Goal: Task Accomplishment & Management: Use online tool/utility

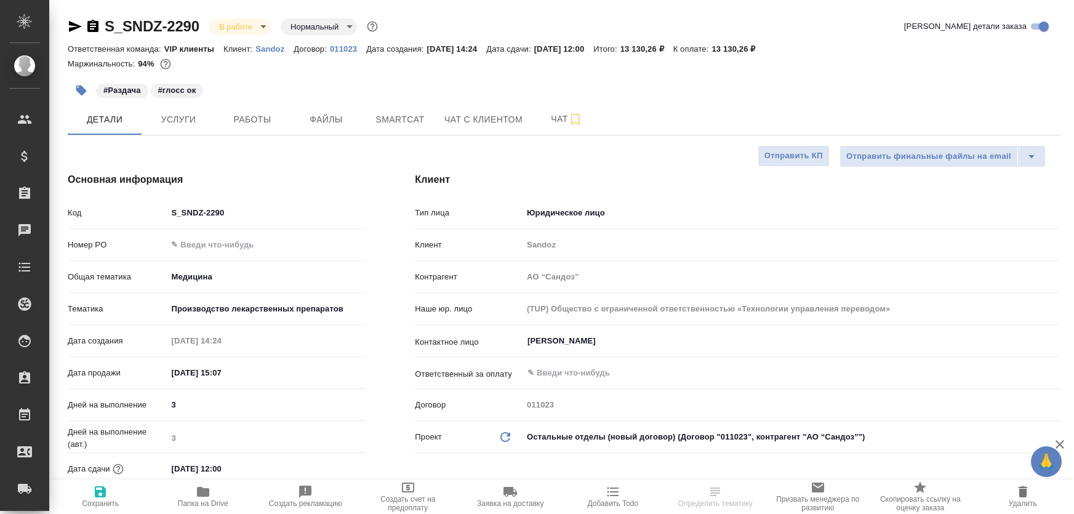
select select "RU"
type input "Горшкова Валентина"
type input "Комаров Роман"
click at [375, 134] on button "Smartcat" at bounding box center [400, 119] width 74 height 31
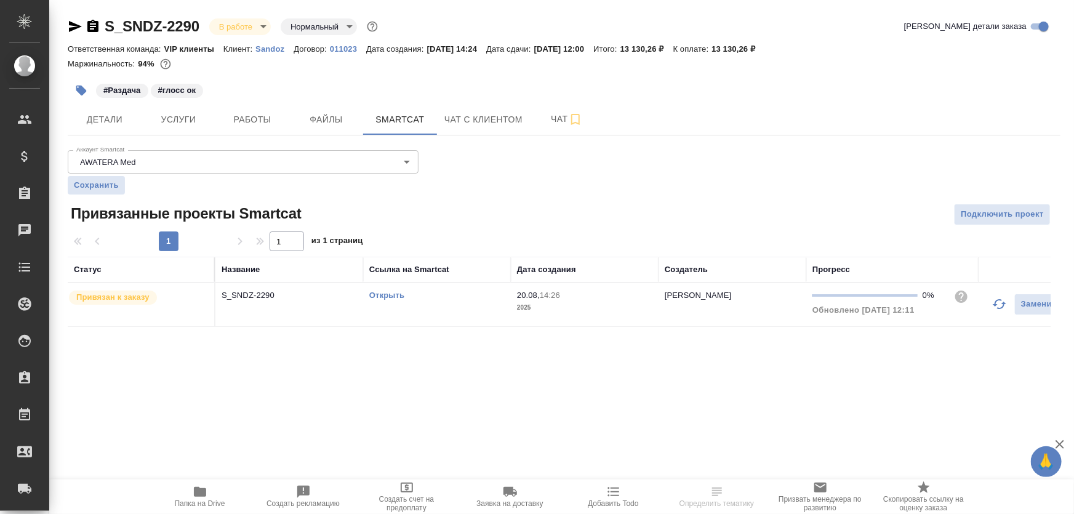
click at [275, 310] on td "S_SNDZ-2290" at bounding box center [289, 304] width 148 height 43
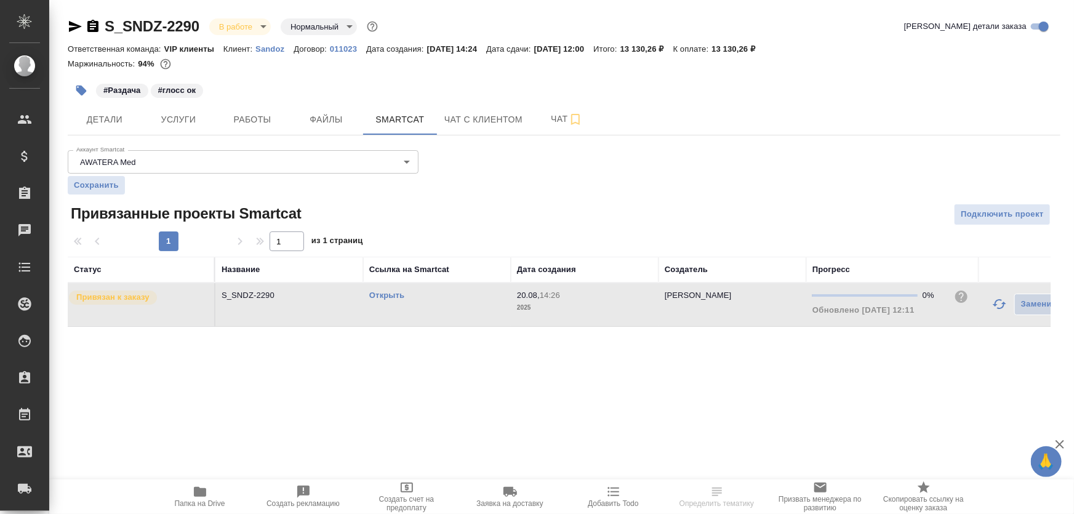
click at [275, 310] on td "S_SNDZ-2290" at bounding box center [289, 304] width 148 height 43
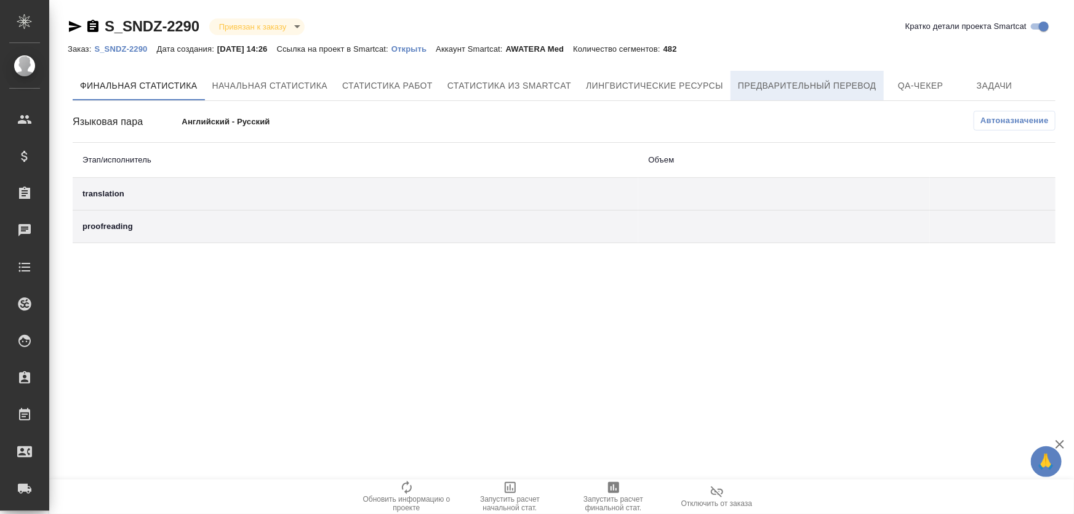
click at [829, 86] on span "Предварительный перевод" at bounding box center [807, 85] width 138 height 15
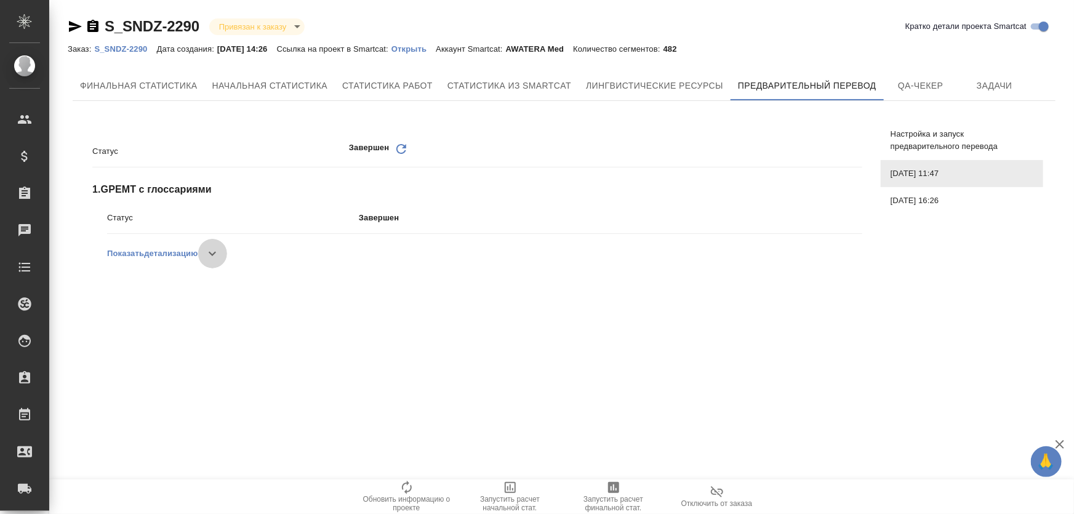
click at [206, 254] on button "button" at bounding box center [213, 254] width 30 height 30
click at [424, 45] on p "Открыть" at bounding box center [413, 48] width 44 height 9
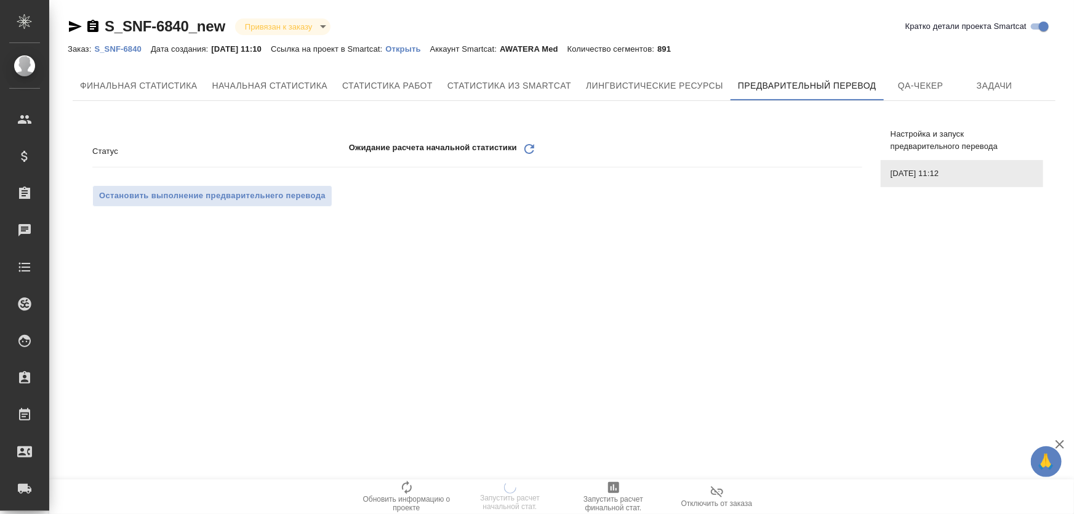
click at [423, 49] on p "Открыть" at bounding box center [407, 48] width 44 height 9
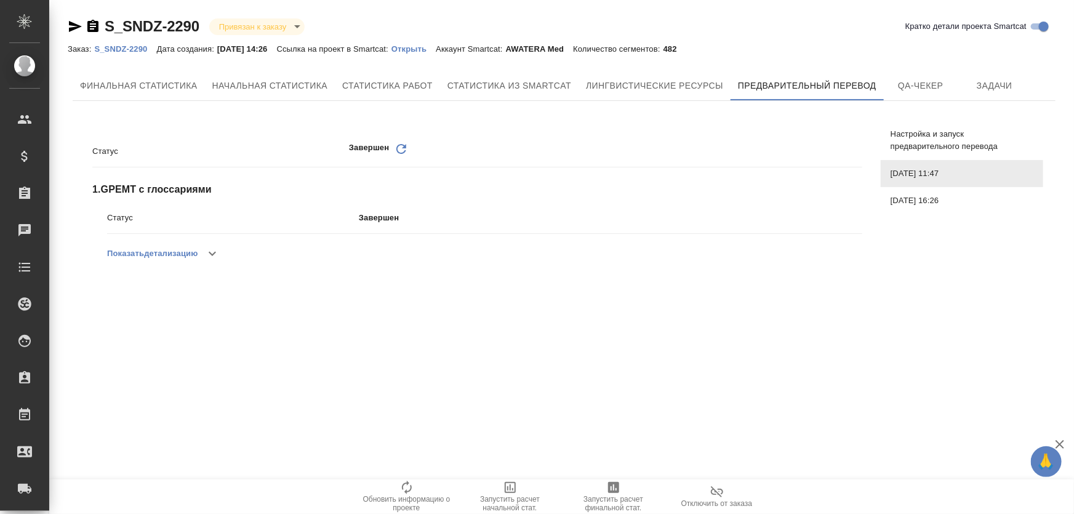
click at [952, 145] on span "Настройка и запуск предварительного перевода" at bounding box center [962, 140] width 143 height 25
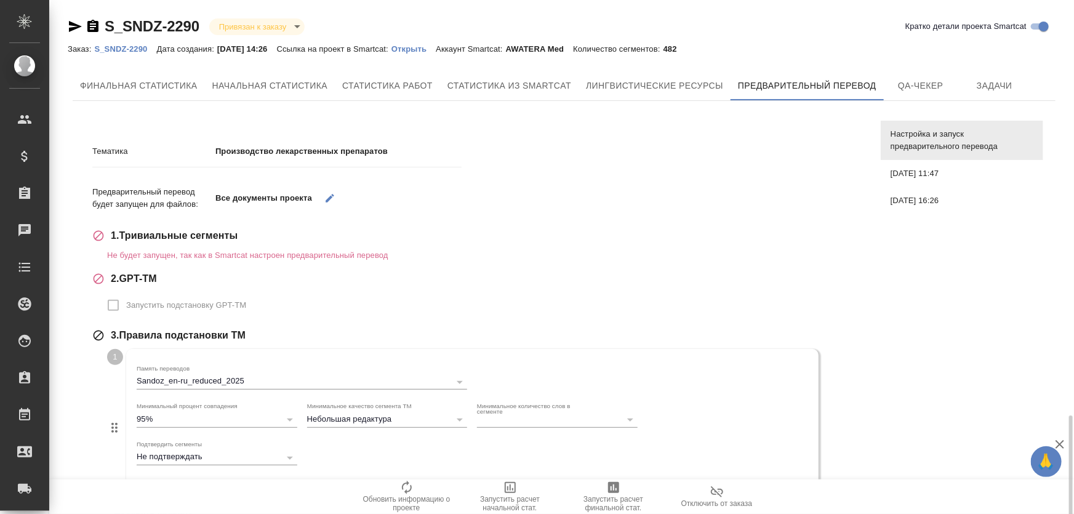
scroll to position [248, 0]
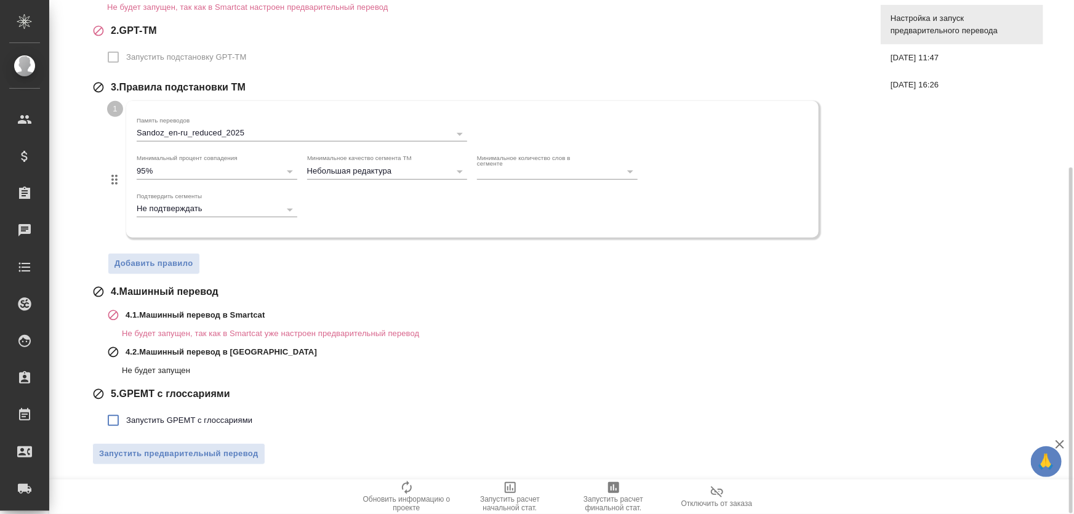
click at [183, 415] on span "Запустить GPEMT с глоссариями" at bounding box center [189, 420] width 126 height 12
click at [126, 415] on input "Запустить GPEMT с глоссариями" at bounding box center [113, 420] width 26 height 26
checkbox input "true"
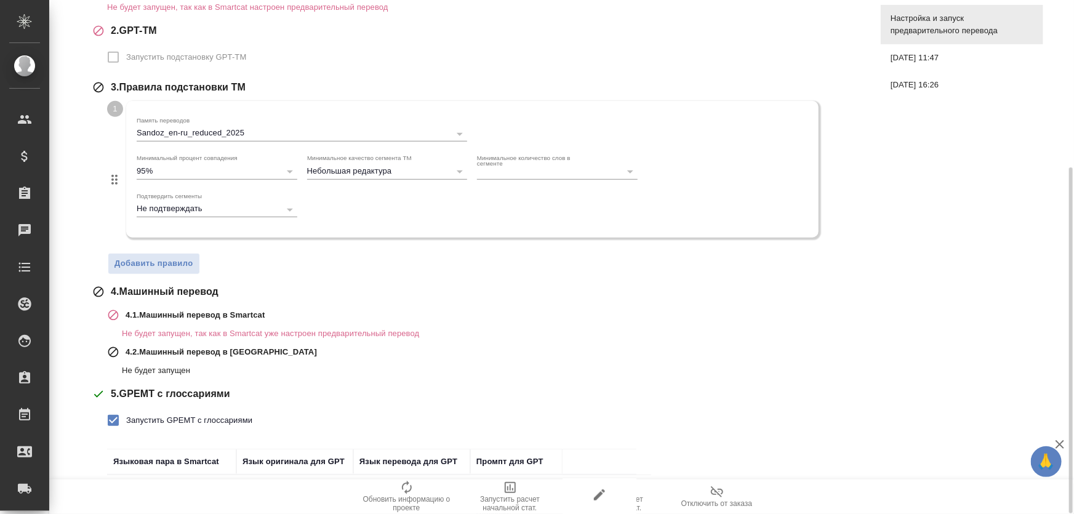
scroll to position [340, 0]
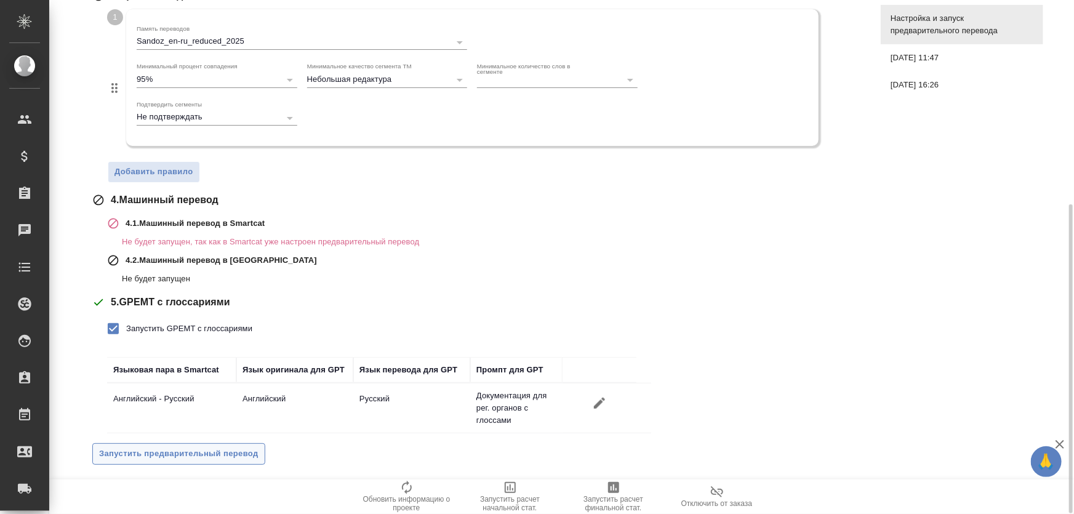
click at [210, 451] on span "Запустить предварительный перевод" at bounding box center [178, 454] width 159 height 14
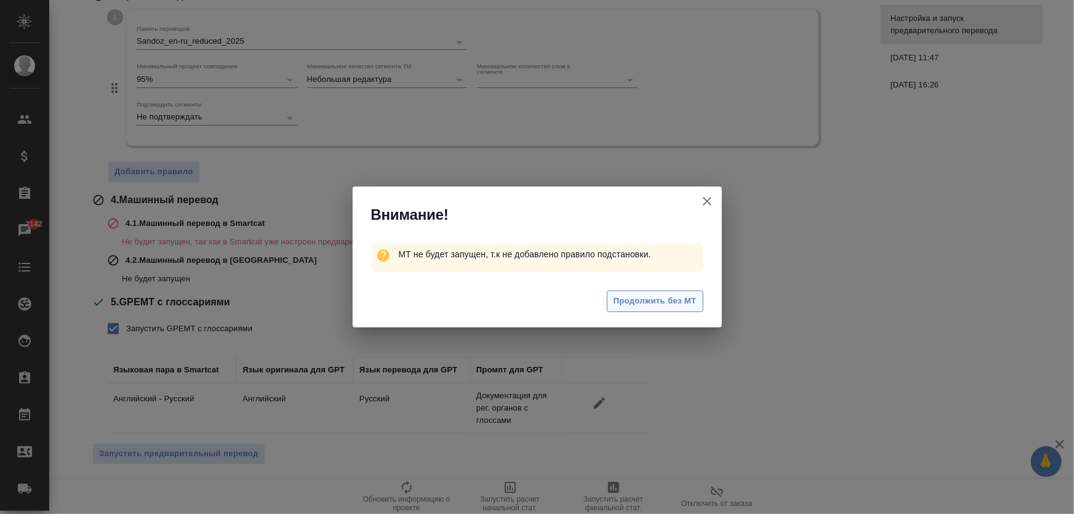
click at [660, 307] on span "Продолжить без МТ" at bounding box center [655, 301] width 83 height 14
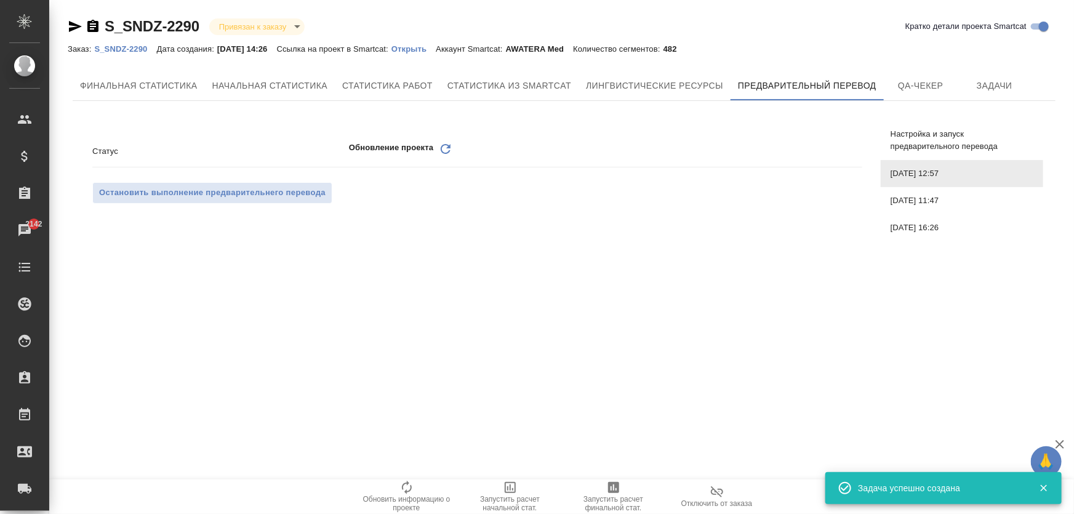
scroll to position [0, 0]
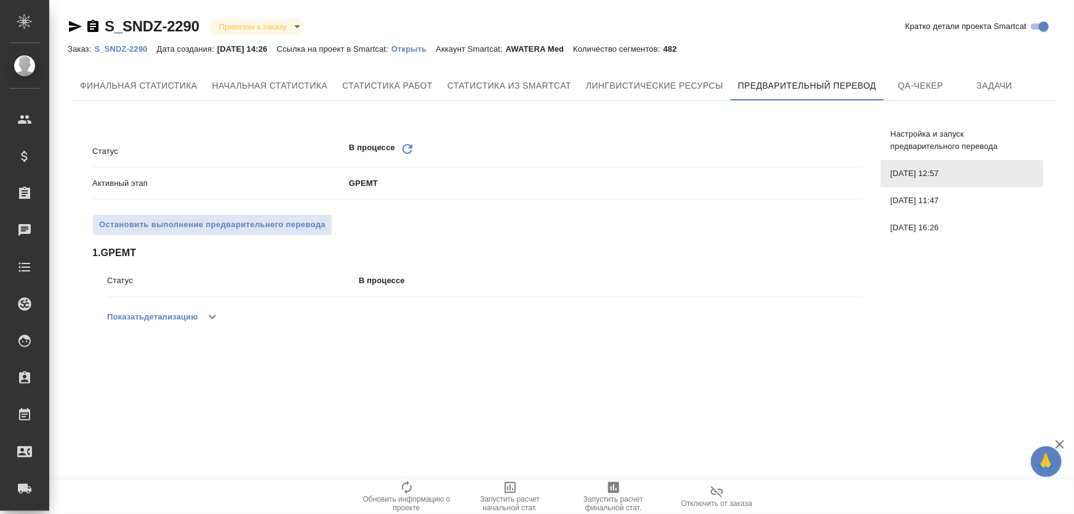
click at [204, 306] on button "button" at bounding box center [213, 317] width 30 height 30
click at [185, 326] on button "Показать детализацию" at bounding box center [152, 317] width 90 height 30
click at [198, 318] on button "Показать детализацию" at bounding box center [152, 317] width 90 height 30
click at [175, 316] on button "Показать детализацию" at bounding box center [152, 317] width 90 height 30
click at [158, 324] on button "Показать детализацию" at bounding box center [152, 317] width 90 height 30
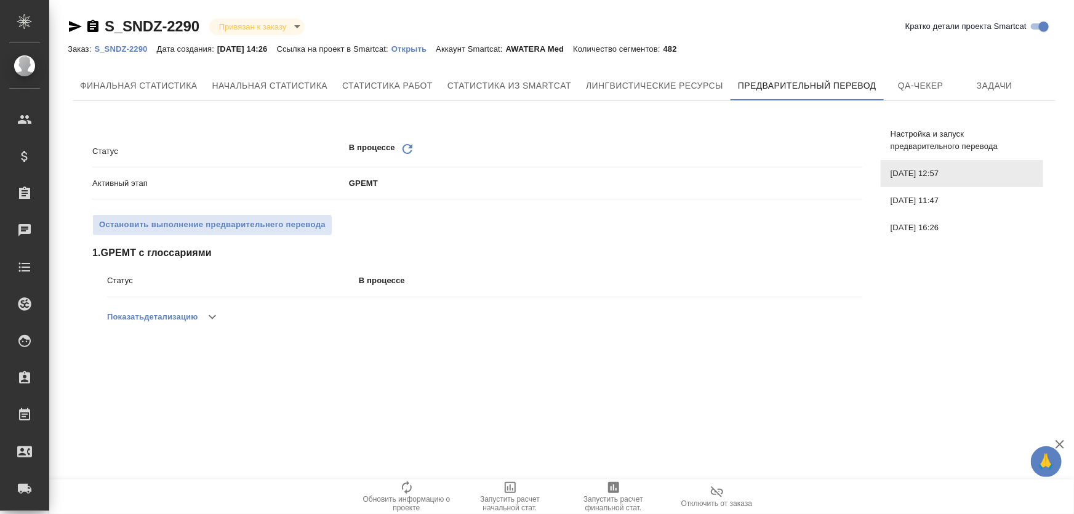
click at [204, 315] on button "button" at bounding box center [213, 317] width 30 height 30
click at [209, 319] on icon "button" at bounding box center [212, 317] width 15 height 15
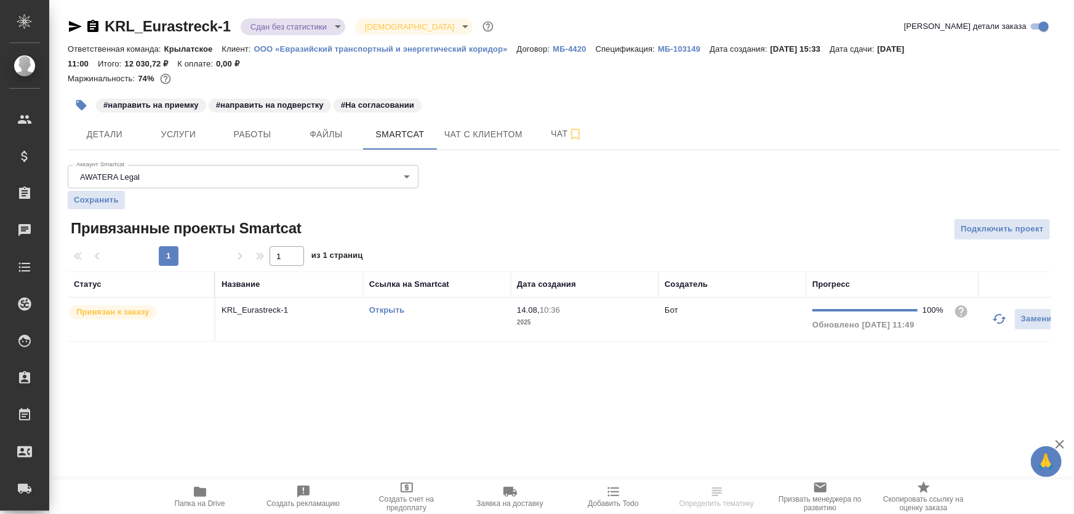
click at [347, 325] on td "KRL_Eurastreck-1" at bounding box center [289, 319] width 148 height 43
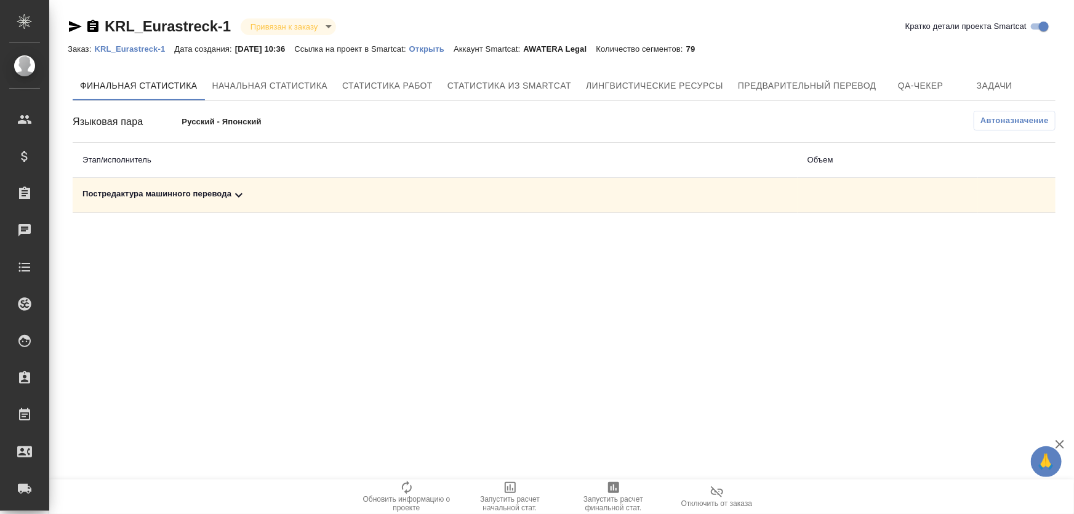
click at [228, 197] on div "Постредактура машинного перевода" at bounding box center [434, 195] width 705 height 15
click at [140, 239] on p "[PERSON_NAME]" at bounding box center [116, 237] width 68 height 9
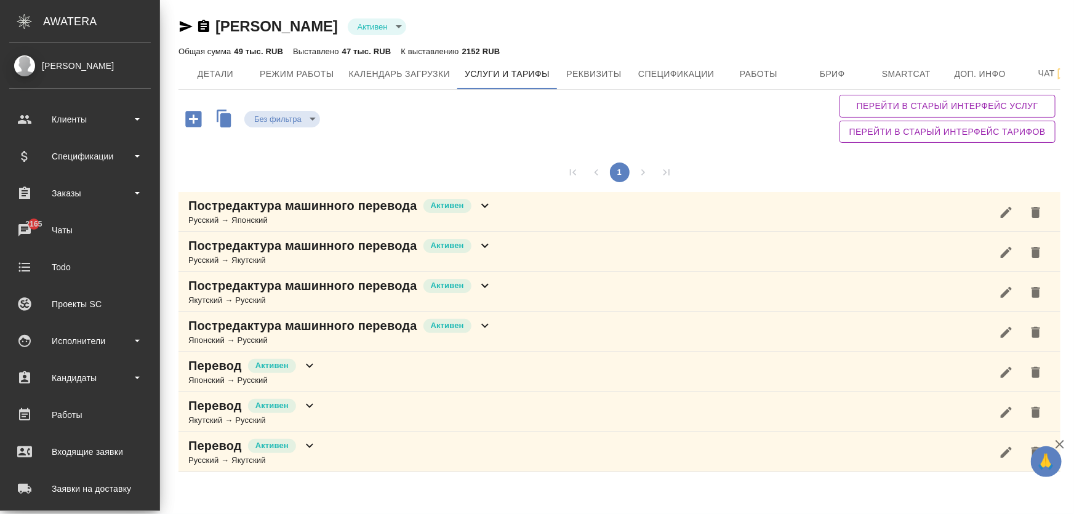
scroll to position [196, 0]
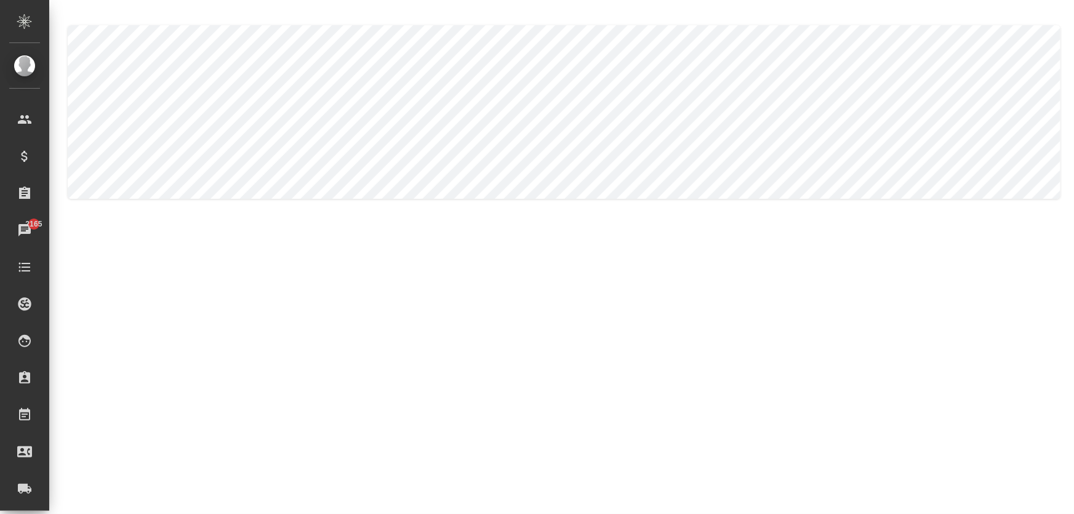
click at [231, 106] on body ".cls-1 fill:#fff; AWATERA [PERSON_NAME] Спецификации Заказы 2165 Чаты Todo Прое…" at bounding box center [537, 306] width 1074 height 613
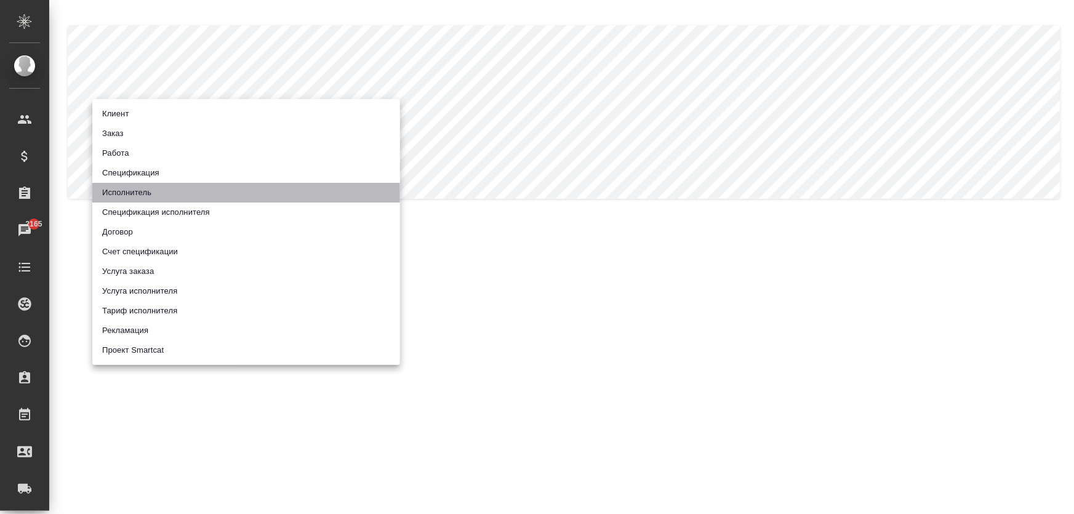
click at [199, 188] on li "Исполнитель" at bounding box center [246, 193] width 308 height 20
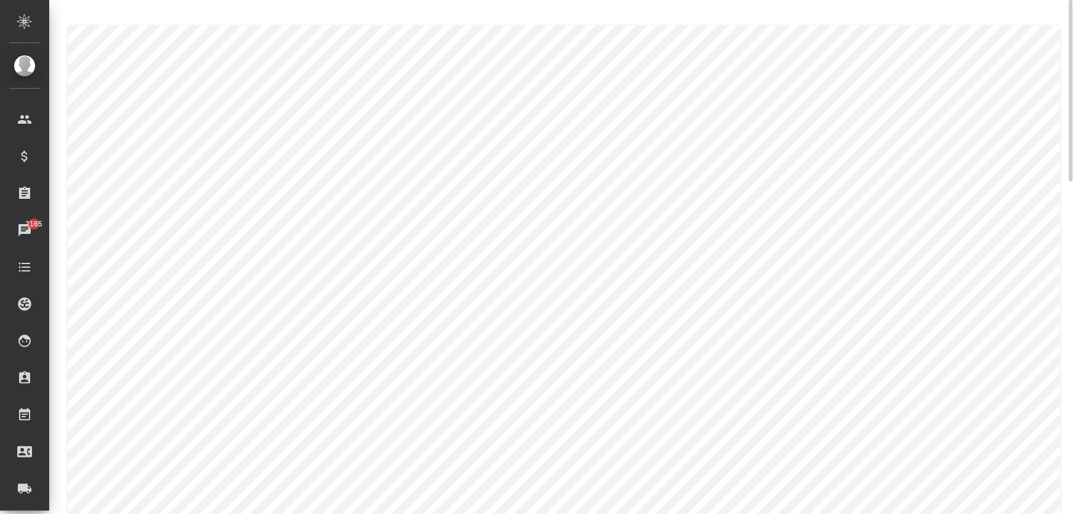
click at [340, 119] on body ".cls-1 fill:#fff; AWATERA [PERSON_NAME] Спецификации Заказы 2165 Чаты Todo Прое…" at bounding box center [537, 306] width 1074 height 613
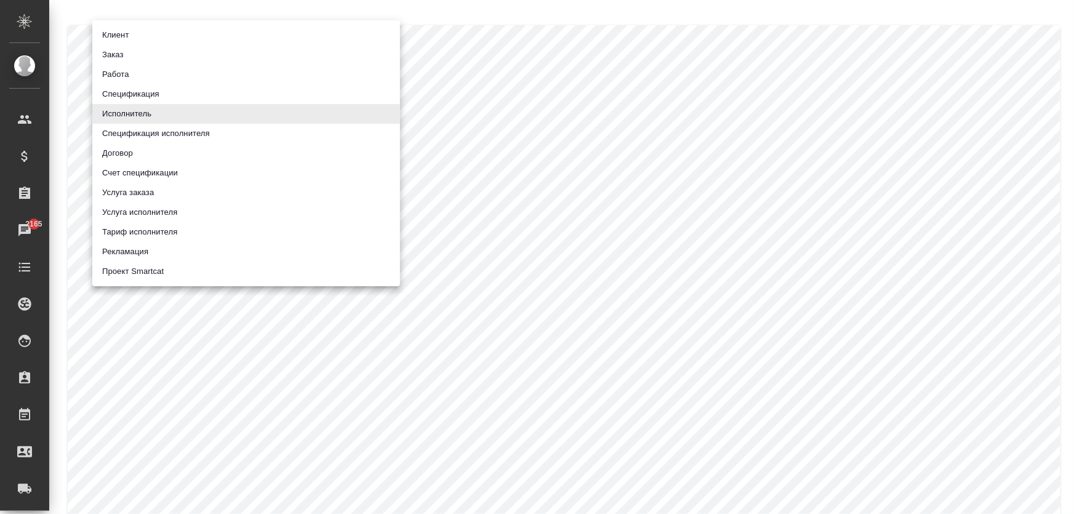
click at [182, 209] on li "Услуга исполнителя" at bounding box center [246, 212] width 308 height 20
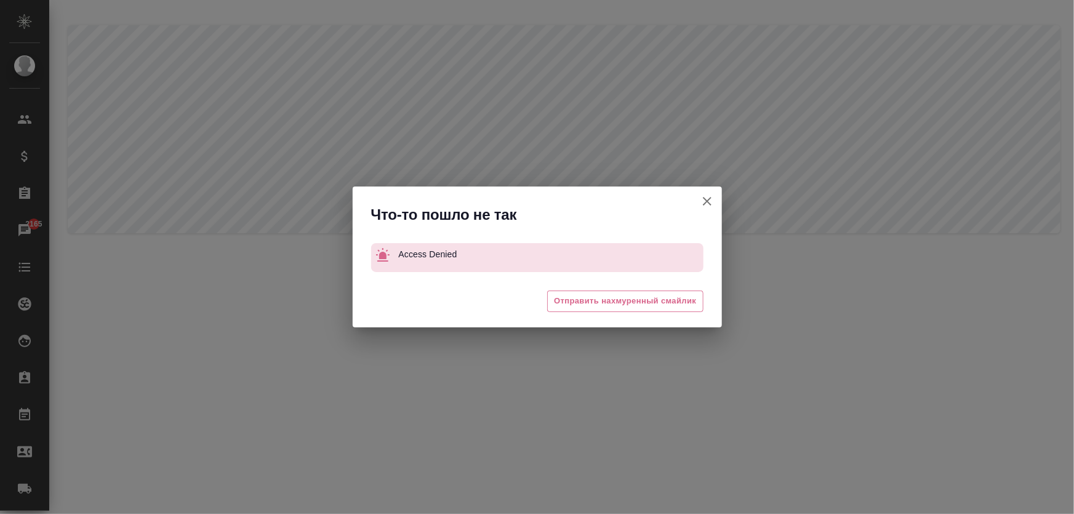
click at [703, 199] on icon "button" at bounding box center [707, 201] width 15 height 15
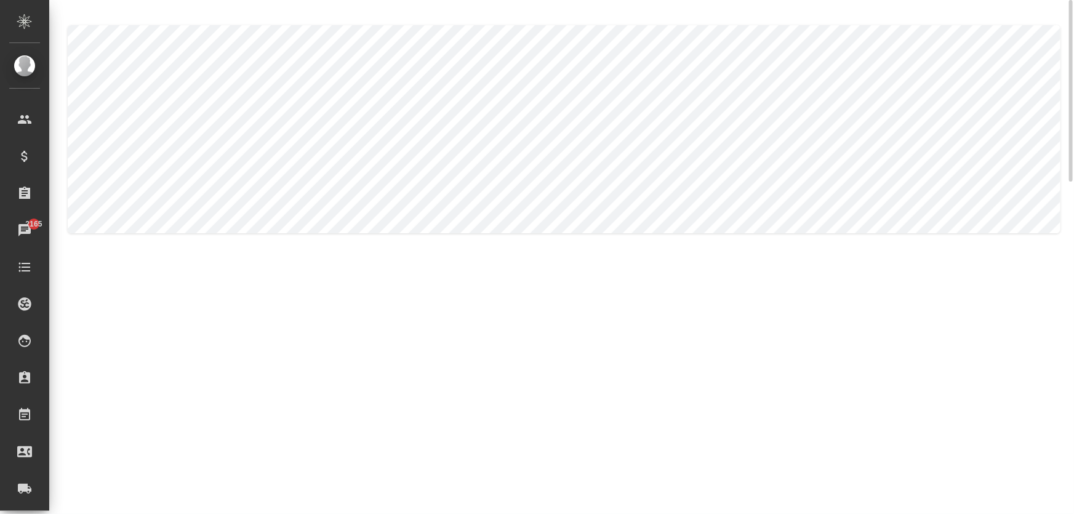
click at [211, 119] on body ".cls-1 fill:#fff; AWATERA Zhukova Daria Клиенты Спецификации Заказы 2165 Чаты T…" at bounding box center [537, 306] width 1074 height 613
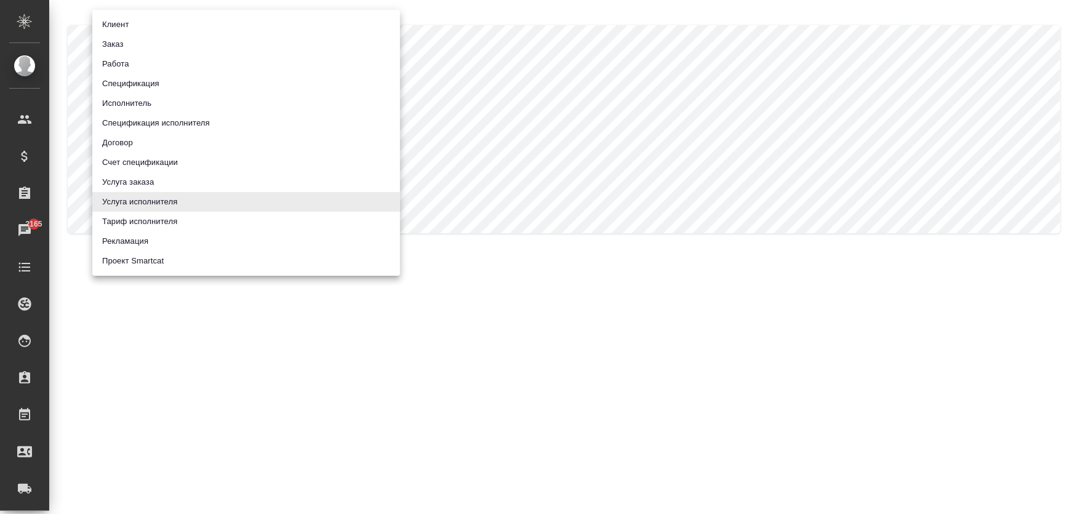
click at [158, 220] on li "Тариф исполнителя" at bounding box center [246, 222] width 308 height 20
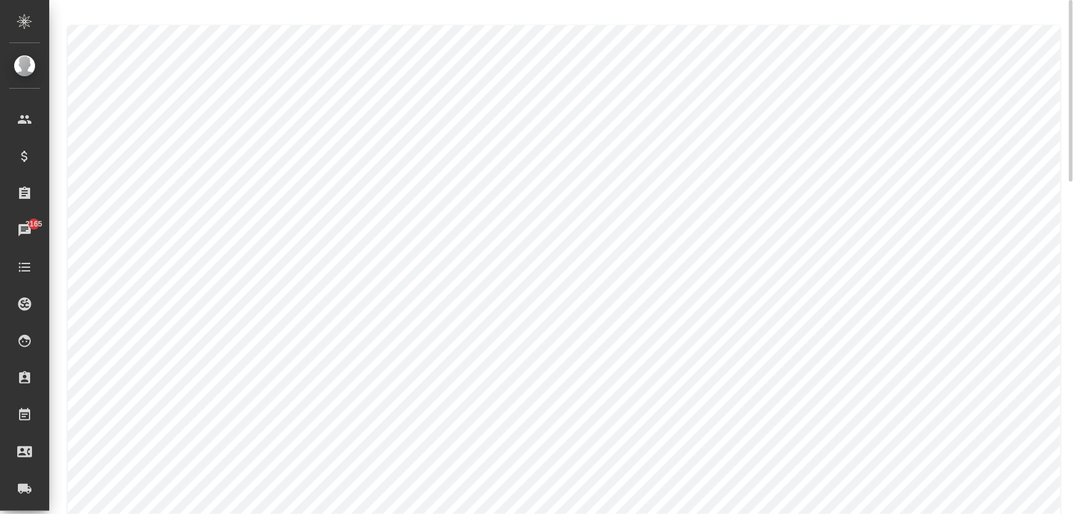
scroll to position [86, 0]
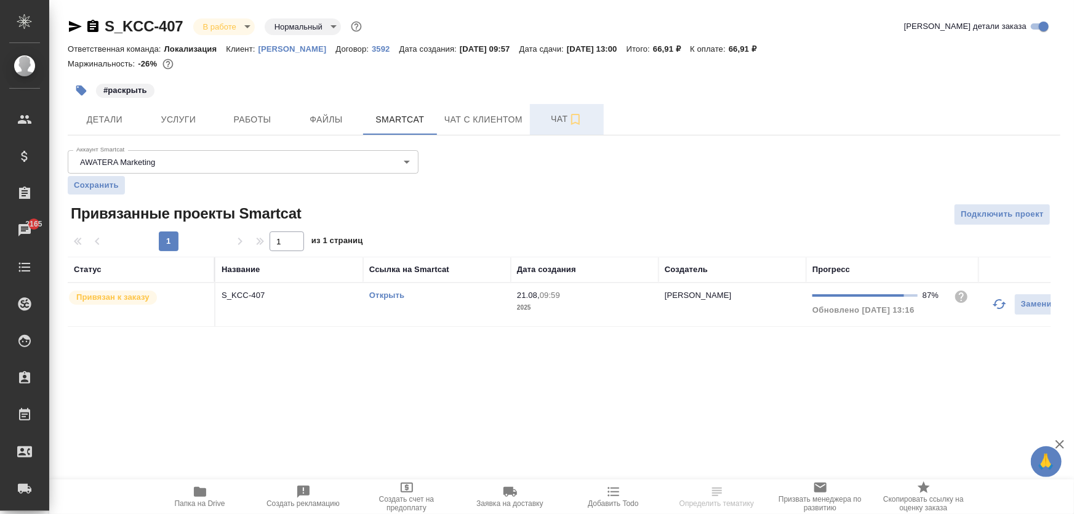
click at [561, 115] on span "Чат" at bounding box center [566, 118] width 59 height 15
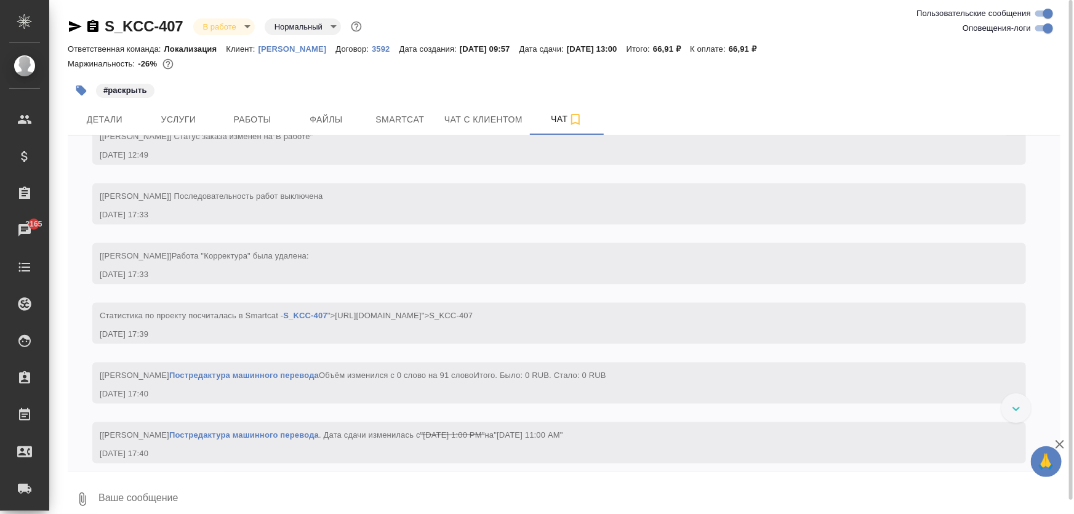
scroll to position [820, 0]
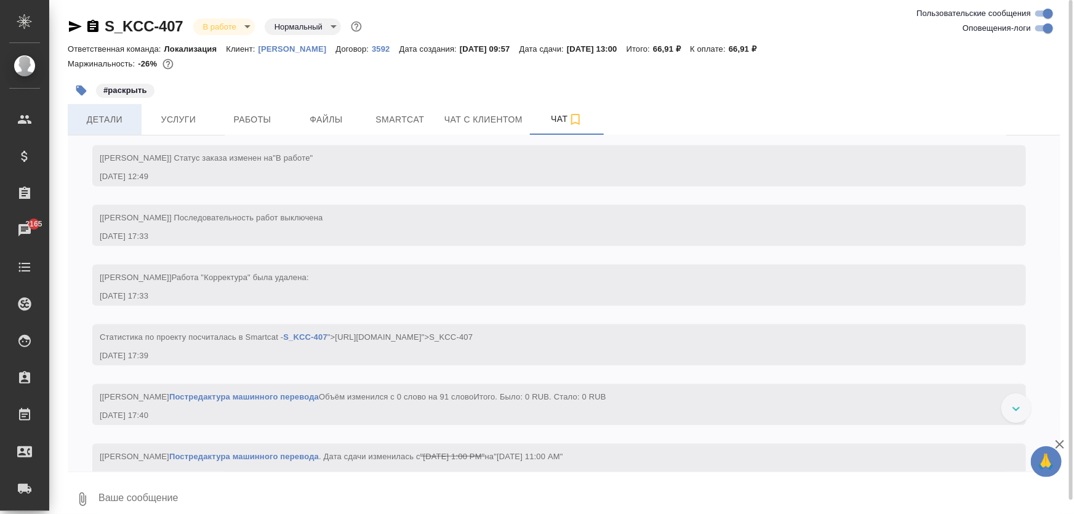
click at [113, 116] on span "Детали" at bounding box center [104, 119] width 59 height 15
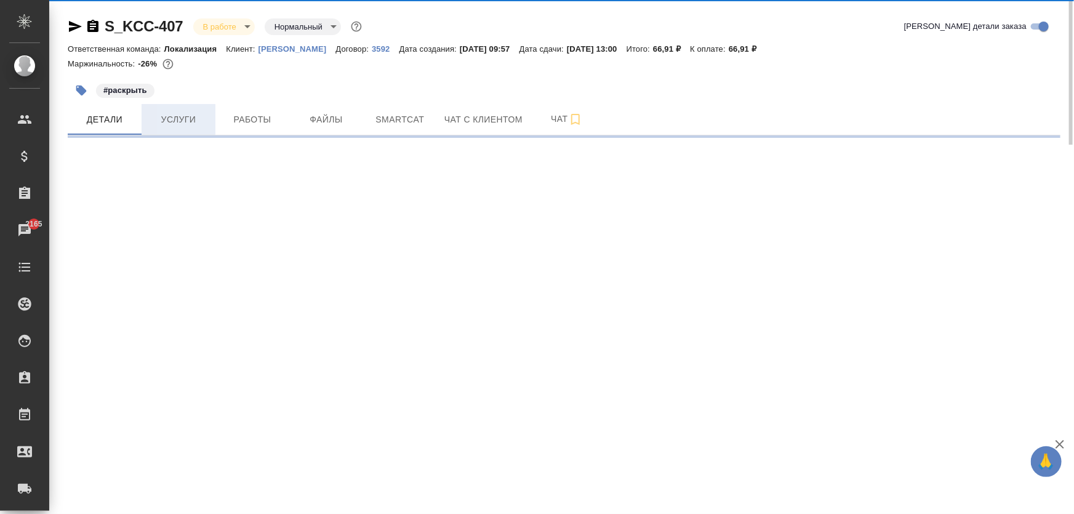
select select "RU"
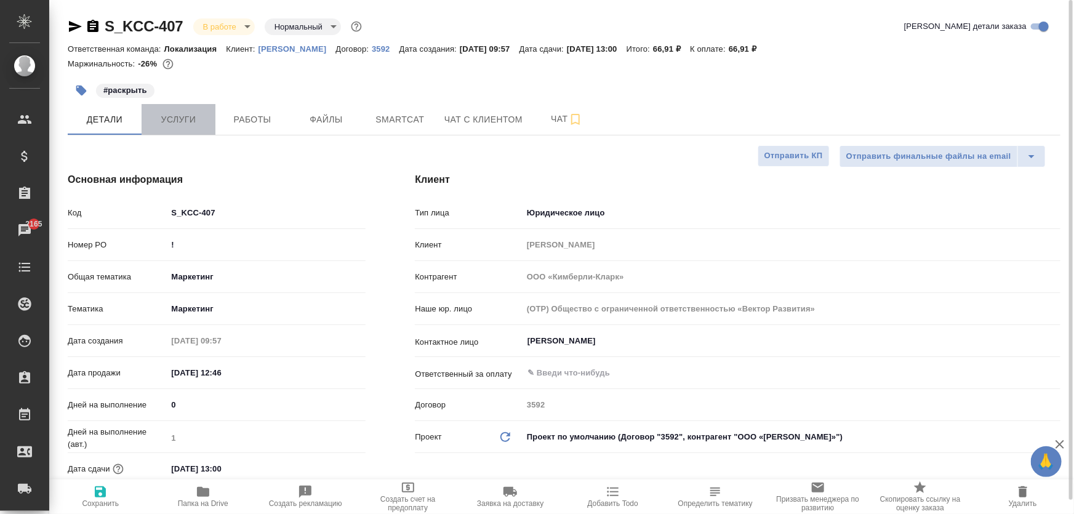
click at [187, 124] on span "Услуги" at bounding box center [178, 119] width 59 height 15
type textarea "x"
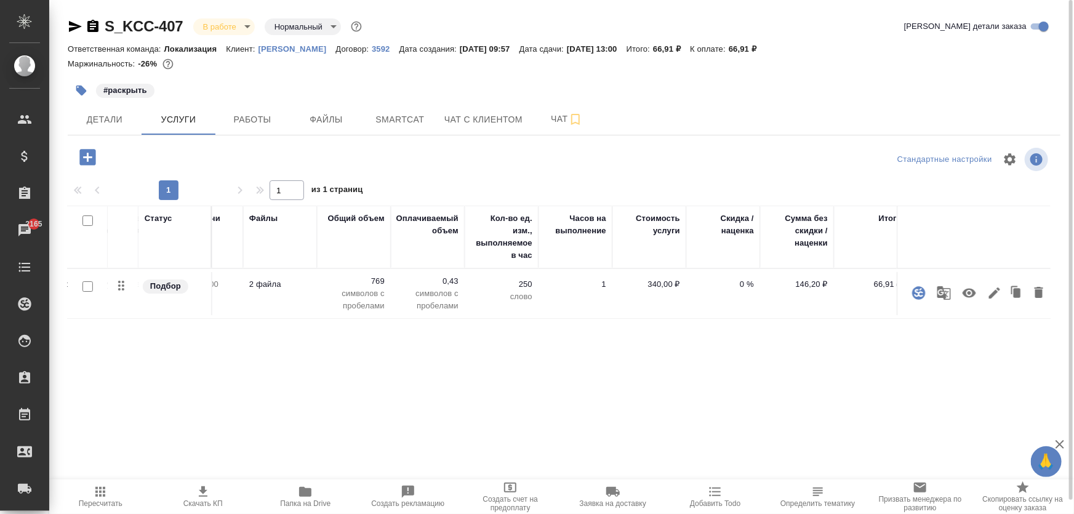
scroll to position [0, 294]
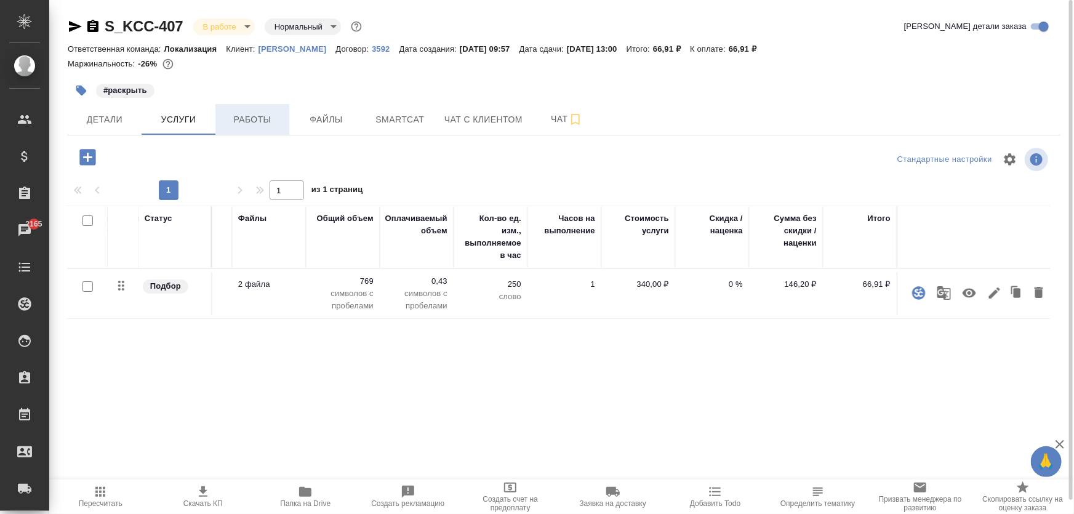
click at [276, 124] on span "Работы" at bounding box center [252, 119] width 59 height 15
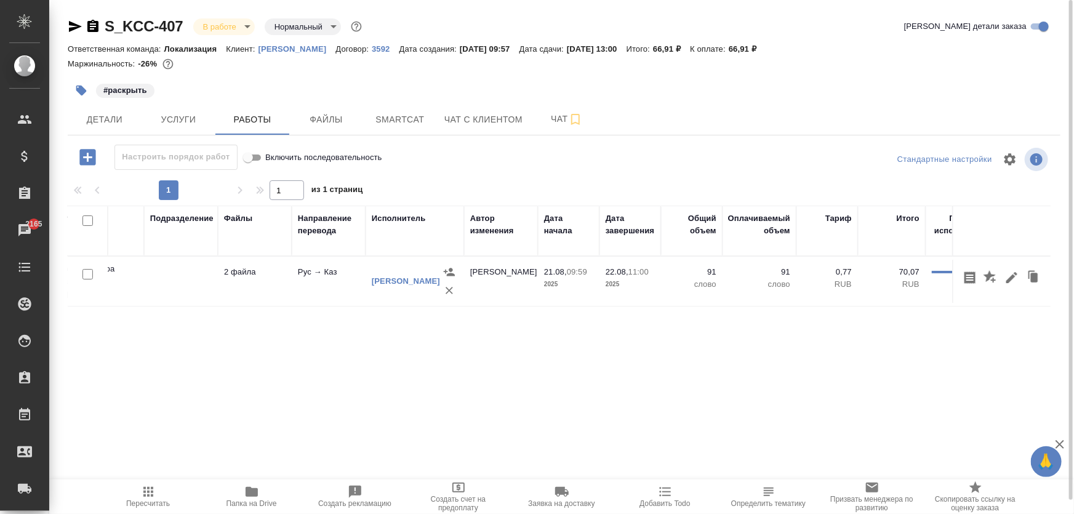
scroll to position [0, 235]
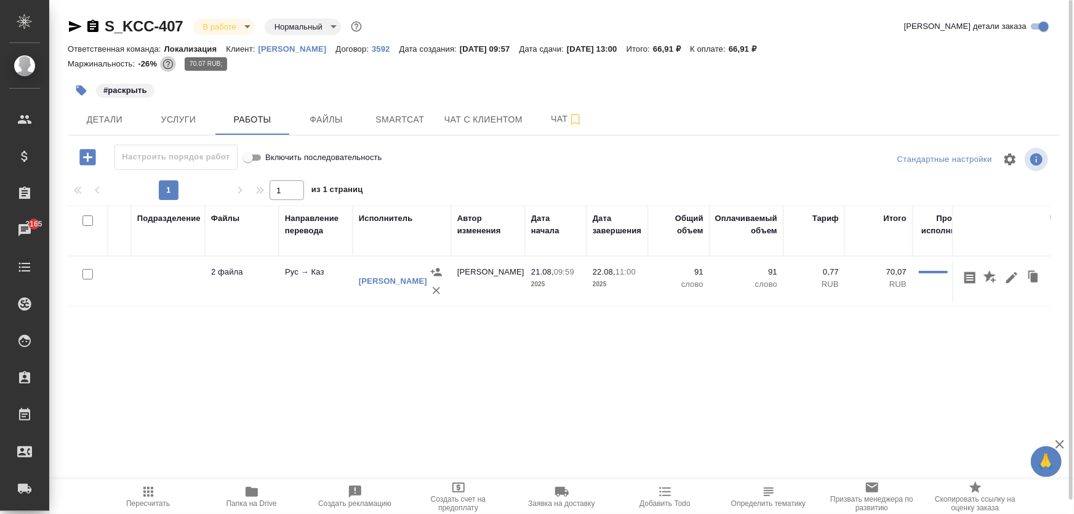
click at [168, 65] on icon "button" at bounding box center [168, 64] width 10 height 10
click at [172, 127] on button "Услуги" at bounding box center [179, 119] width 74 height 31
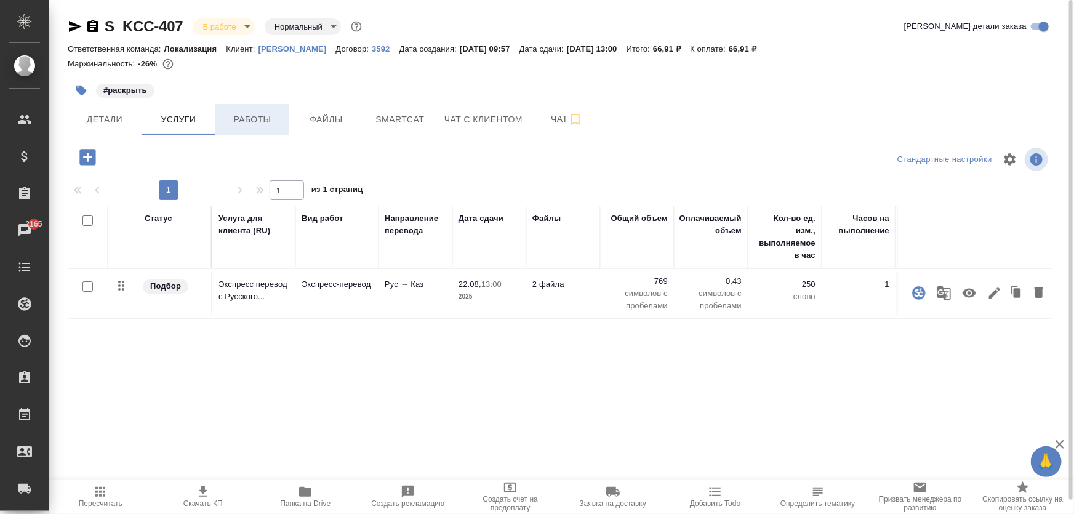
click at [248, 124] on span "Работы" at bounding box center [252, 119] width 59 height 15
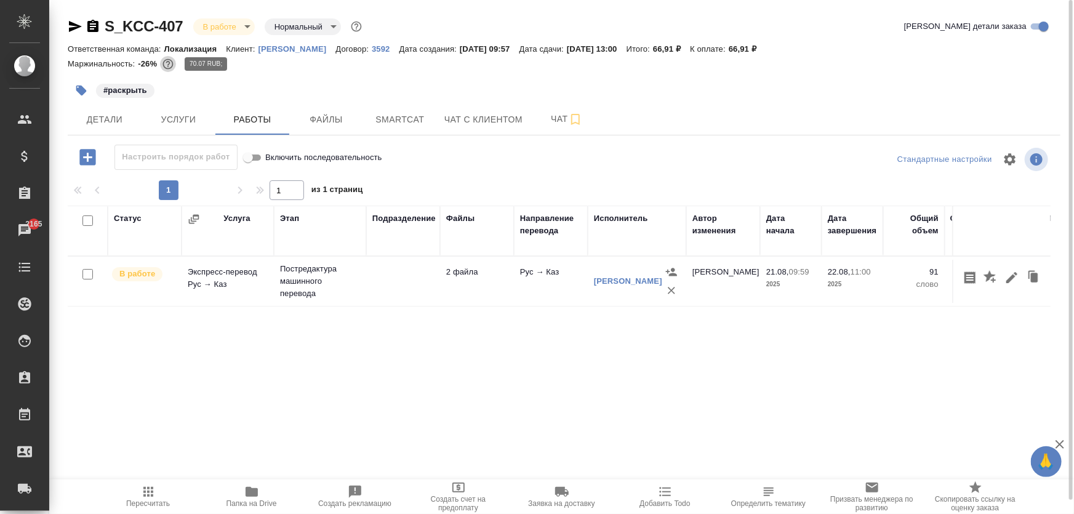
click at [168, 62] on icon "button" at bounding box center [168, 64] width 12 height 12
click at [547, 123] on span "Чат" at bounding box center [566, 118] width 59 height 15
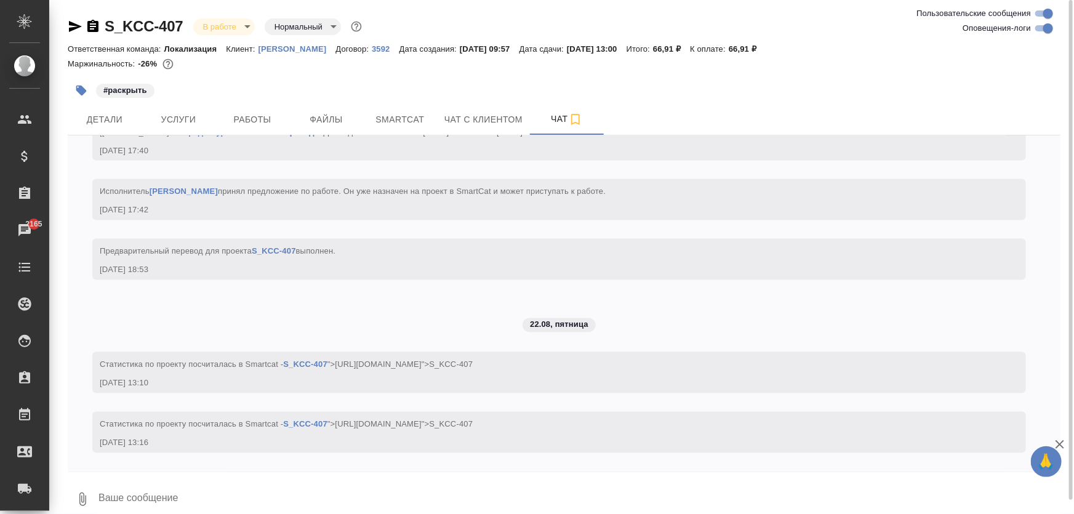
scroll to position [1156, 0]
click at [264, 122] on span "Работы" at bounding box center [252, 119] width 59 height 15
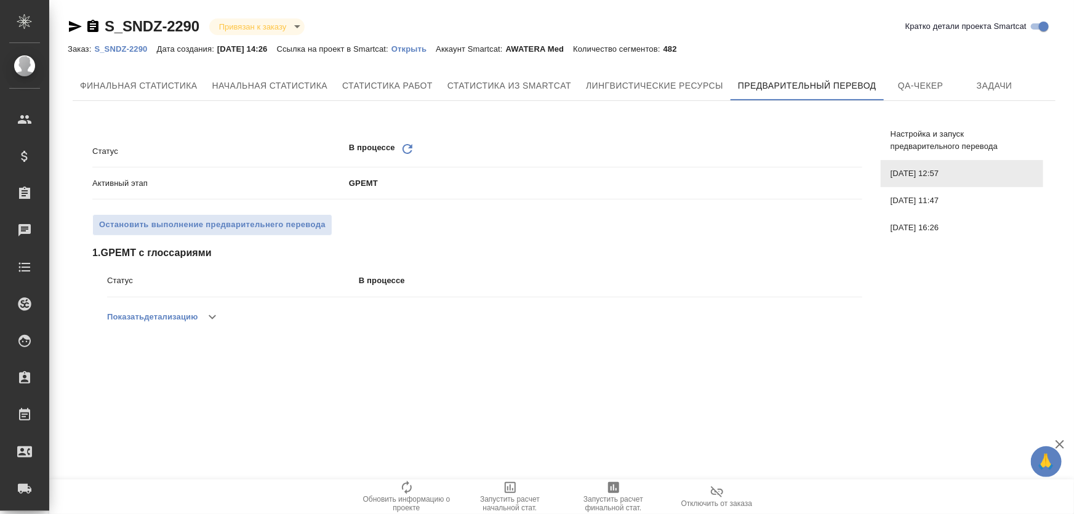
click at [188, 313] on button "Показать детализацию" at bounding box center [152, 317] width 90 height 30
click at [182, 322] on button "Показать детализацию" at bounding box center [152, 317] width 90 height 30
click at [204, 318] on button "button" at bounding box center [213, 317] width 30 height 30
click at [189, 321] on button "Показать детализацию" at bounding box center [152, 317] width 90 height 30
click at [428, 49] on p "Открыть" at bounding box center [413, 48] width 44 height 9
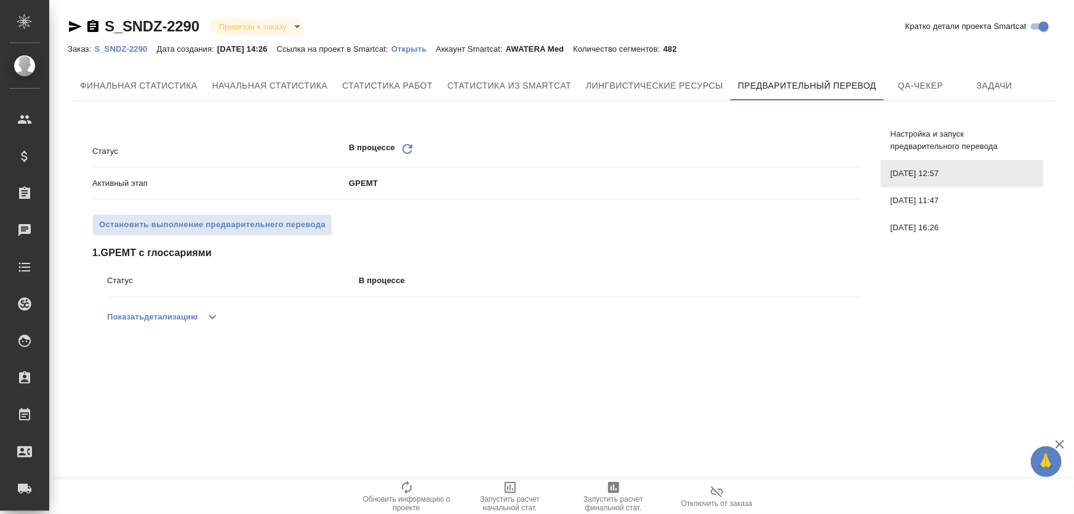
click at [205, 327] on button "button" at bounding box center [213, 317] width 30 height 30
click at [156, 323] on button "Показать детализацию" at bounding box center [152, 317] width 90 height 30
click at [213, 316] on icon "button" at bounding box center [212, 317] width 7 height 4
click at [193, 315] on button "Показать детализацию" at bounding box center [152, 317] width 90 height 30
